Goal: Navigation & Orientation: Go to known website

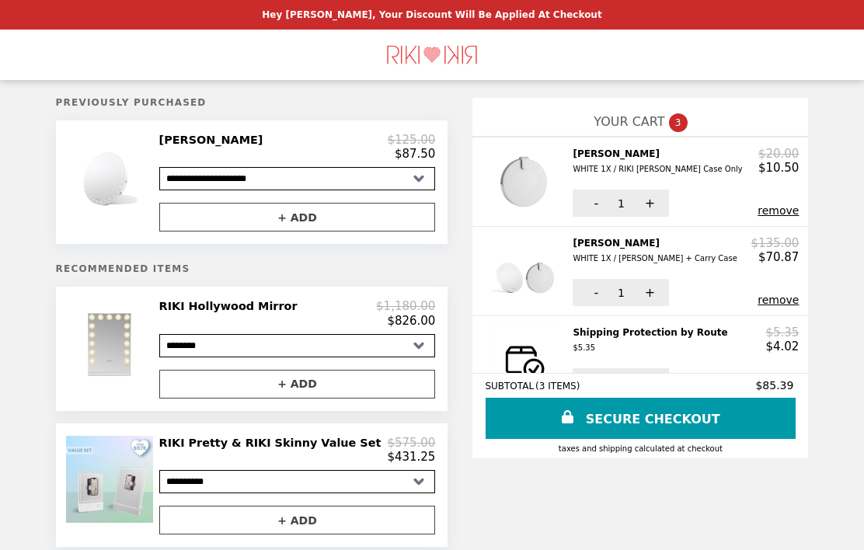
click at [458, 54] on img "Main" at bounding box center [432, 55] width 94 height 32
